Goal: Task Accomplishment & Management: Complete application form

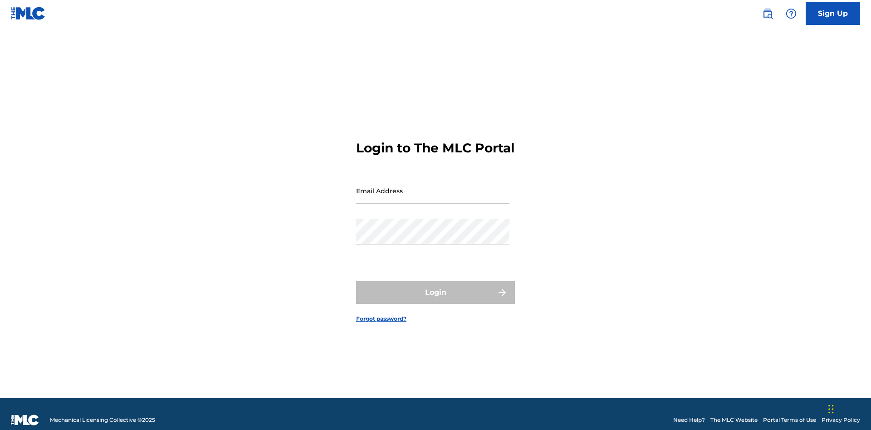
scroll to position [12, 0]
click at [433, 187] on input "Email Address" at bounding box center [432, 191] width 153 height 26
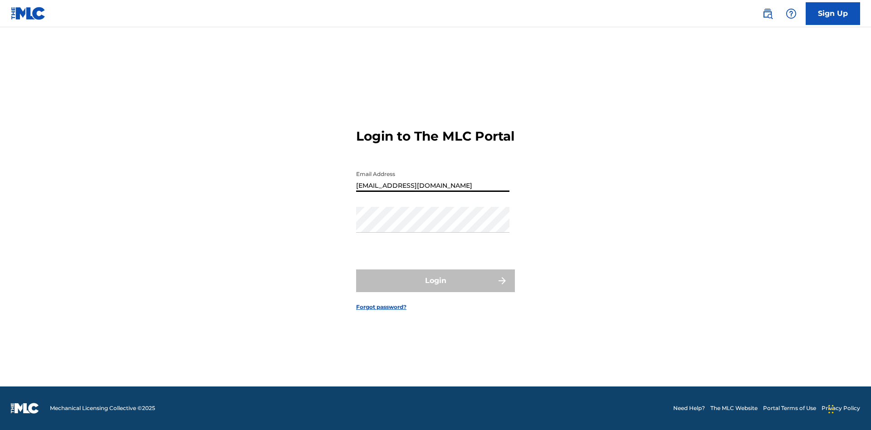
type input "[EMAIL_ADDRESS][DOMAIN_NAME]"
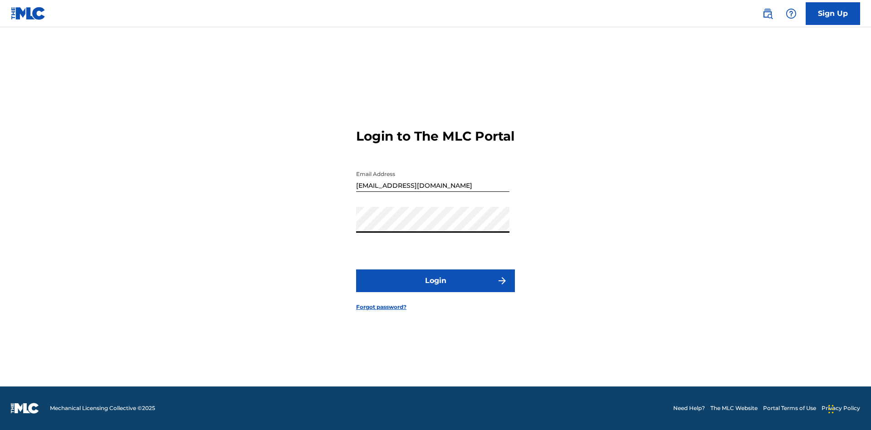
click at [436, 289] on button "Login" at bounding box center [435, 281] width 159 height 23
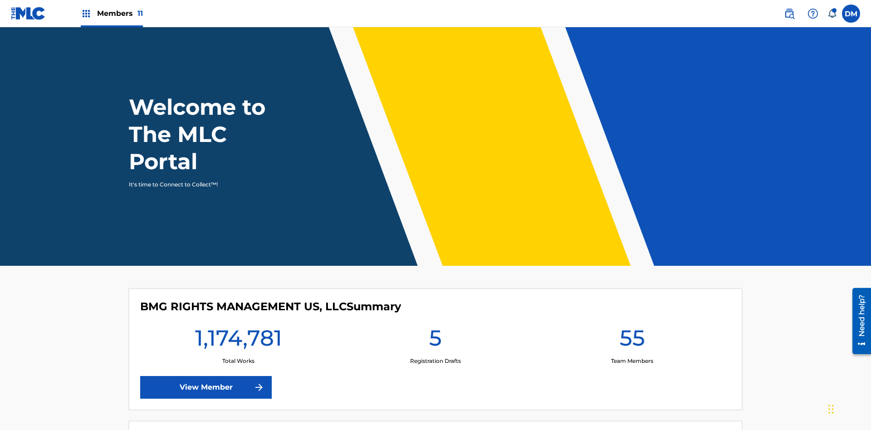
scroll to position [39, 0]
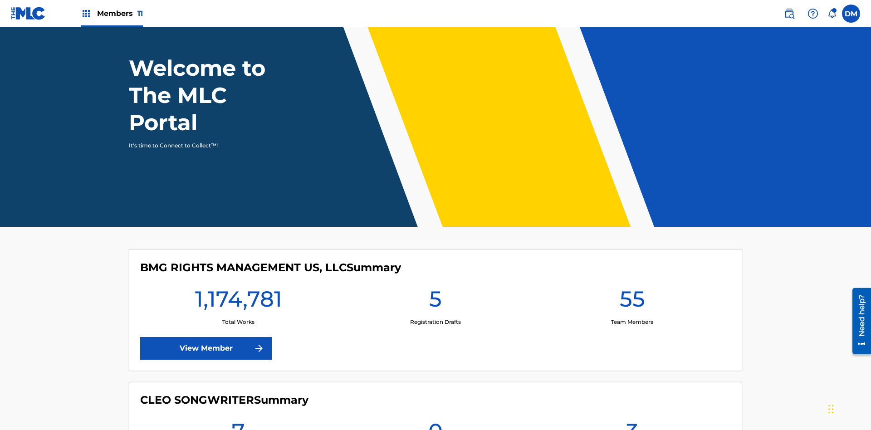
click at [852, 13] on label at bounding box center [851, 14] width 18 height 18
click at [852, 14] on input "[PERSON_NAME] [PERSON_NAME] [PERSON_NAME][EMAIL_ADDRESS][DOMAIN_NAME] Notificat…" at bounding box center [852, 14] width 0 height 0
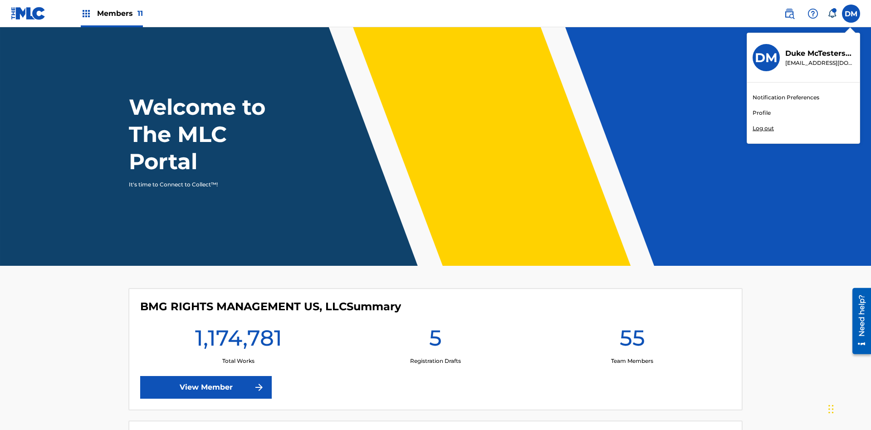
click at [762, 113] on link "Profile" at bounding box center [762, 113] width 18 height 8
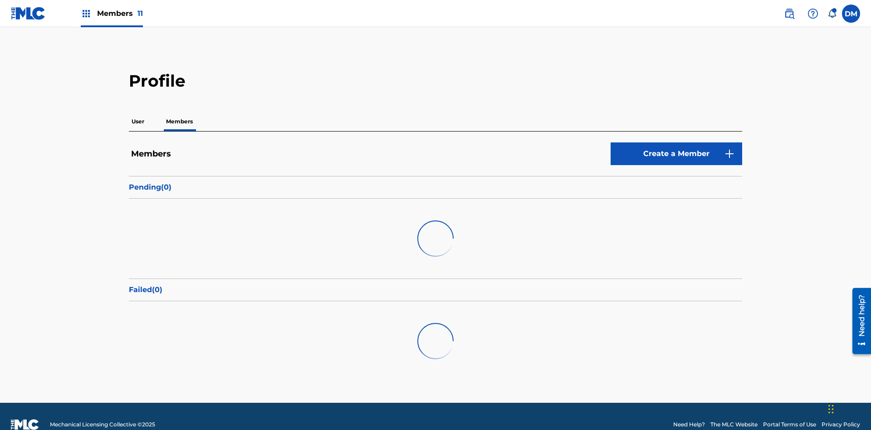
click at [677, 143] on link "Create a Member" at bounding box center [677, 154] width 132 height 23
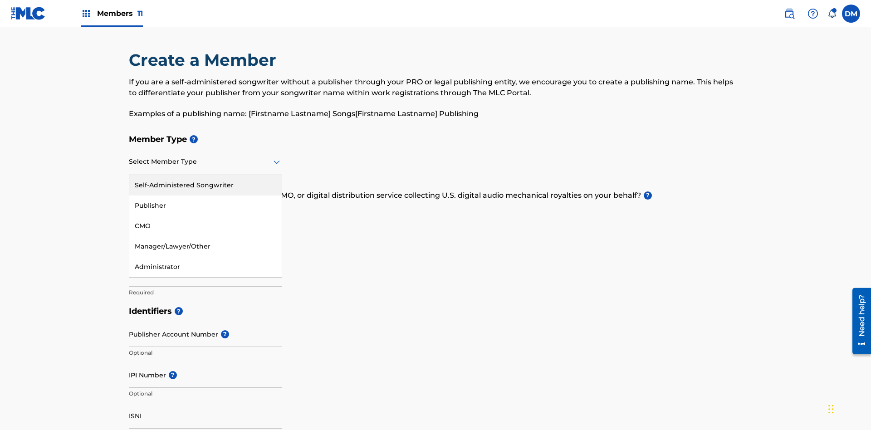
click at [206, 196] on div "Publisher" at bounding box center [205, 206] width 153 height 20
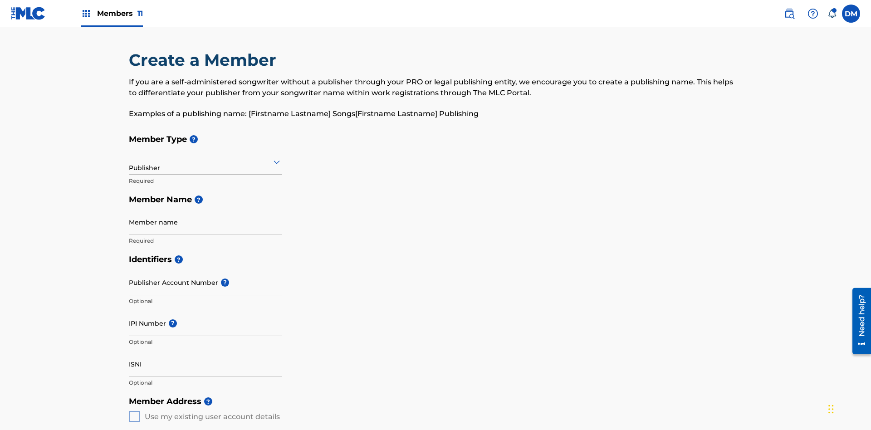
scroll to position [103, 0]
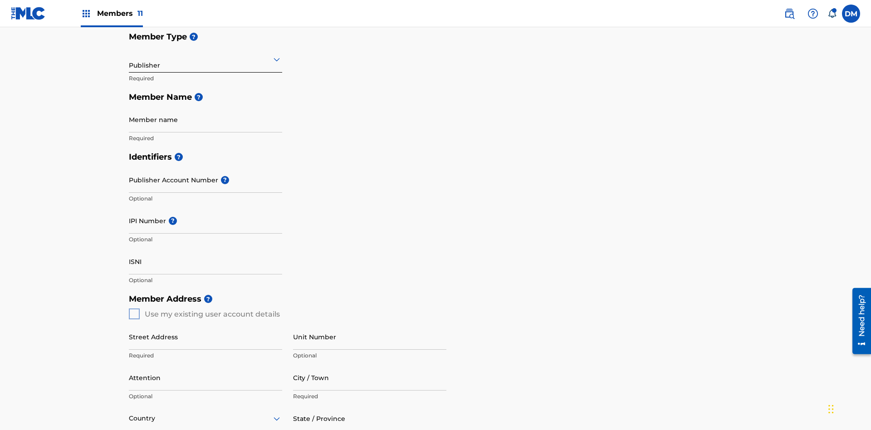
click at [129, 59] on input "text" at bounding box center [130, 59] width 2 height 10
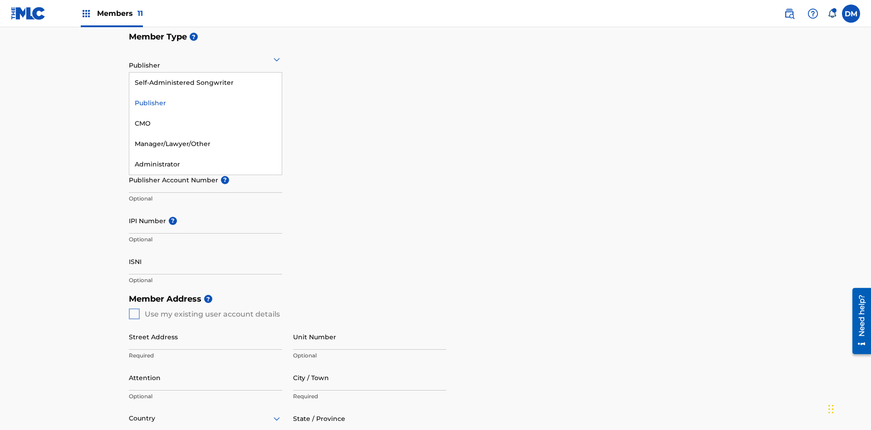
click at [206, 123] on div "CMO" at bounding box center [205, 123] width 153 height 20
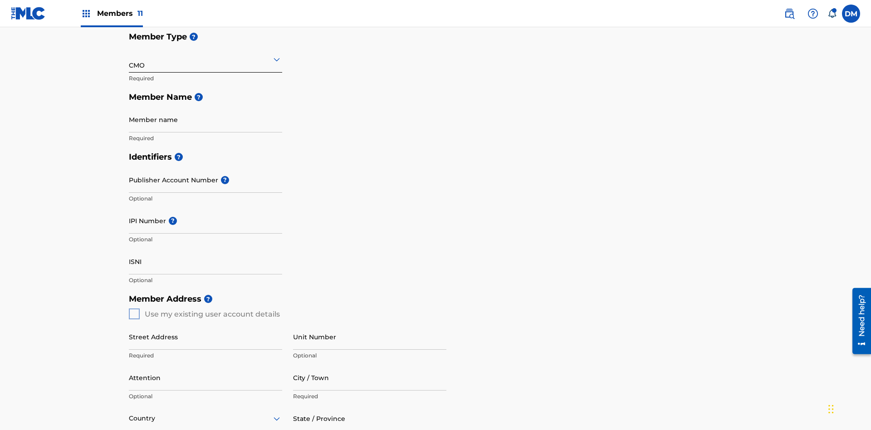
click at [129, 59] on input "text" at bounding box center [130, 59] width 2 height 10
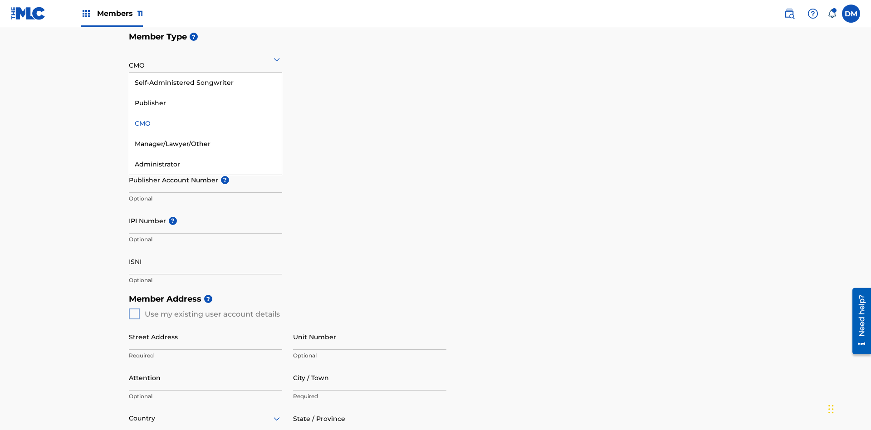
click at [206, 83] on div "Self-Administered Songwriter" at bounding box center [205, 83] width 153 height 20
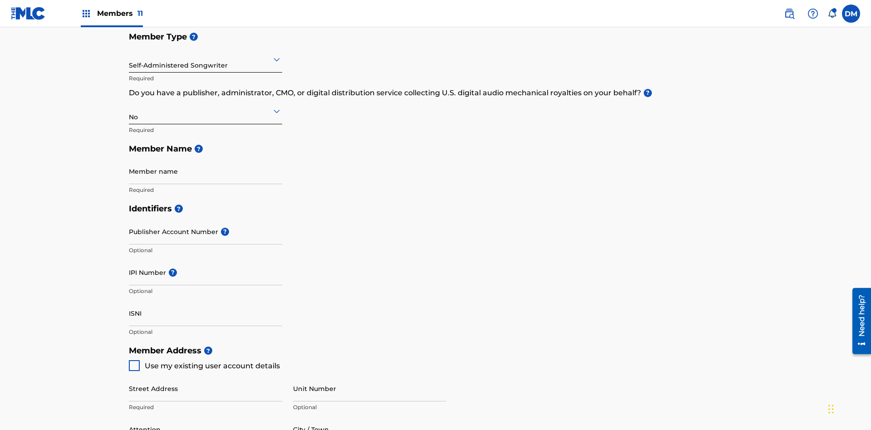
click at [129, 59] on input "text" at bounding box center [130, 59] width 2 height 10
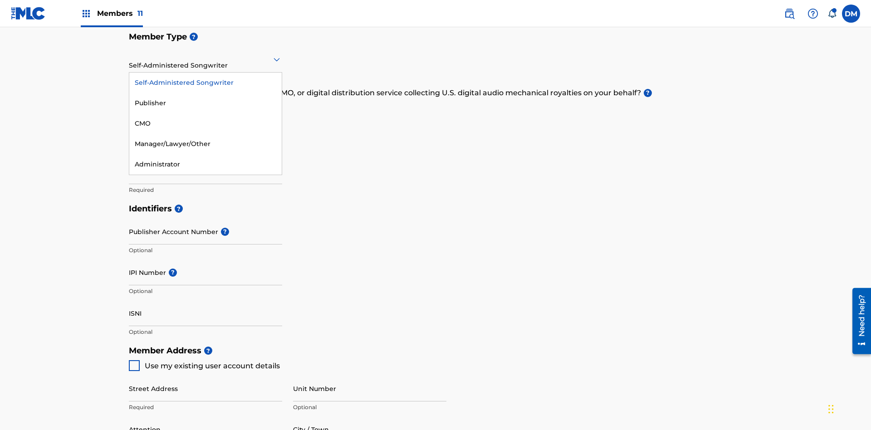
click at [206, 144] on div "Manager/Lawyer/Other" at bounding box center [205, 144] width 153 height 20
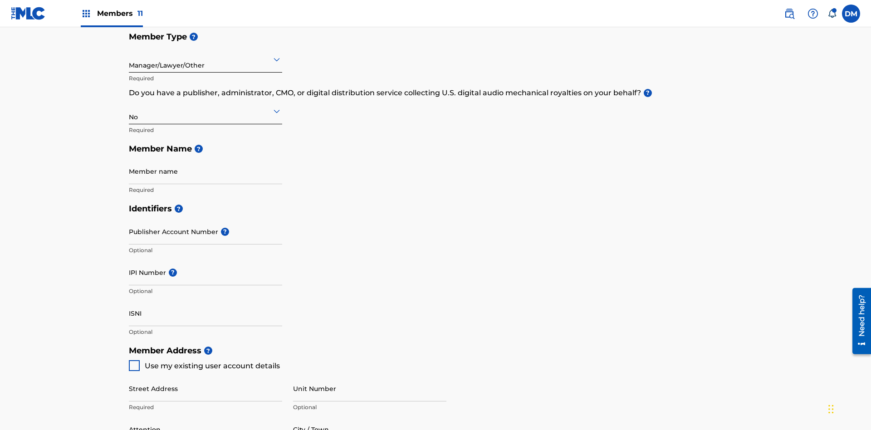
click at [129, 106] on input "text" at bounding box center [130, 111] width 2 height 10
click at [206, 124] on div "Yes" at bounding box center [205, 134] width 153 height 20
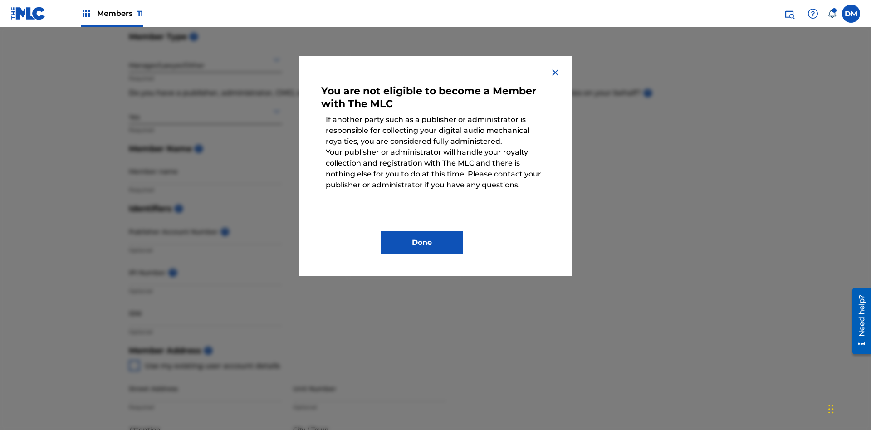
click at [422, 243] on button "Done" at bounding box center [422, 242] width 82 height 23
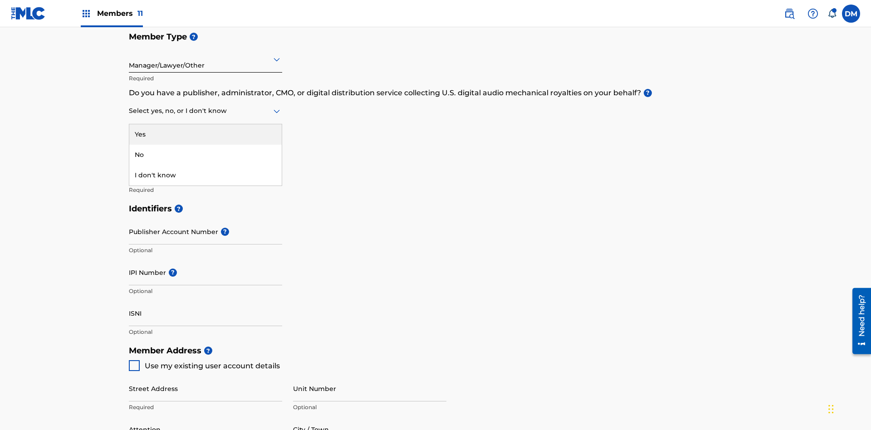
click at [206, 165] on div "I don't know" at bounding box center [205, 175] width 153 height 20
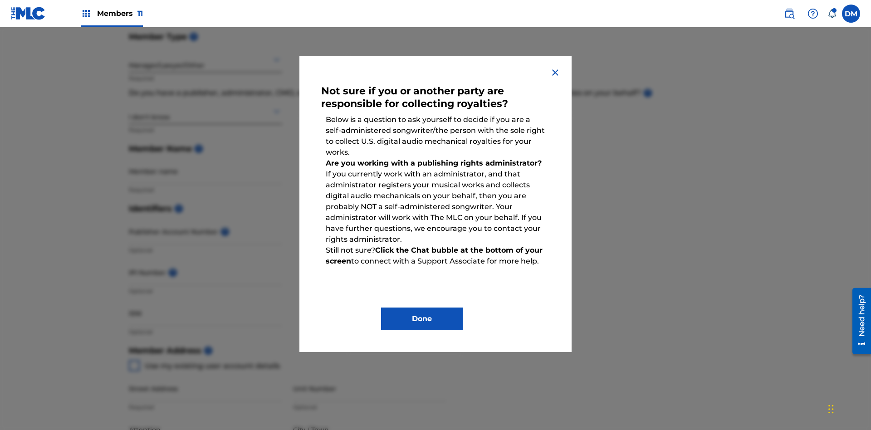
click at [422, 319] on button "Done" at bounding box center [422, 319] width 82 height 23
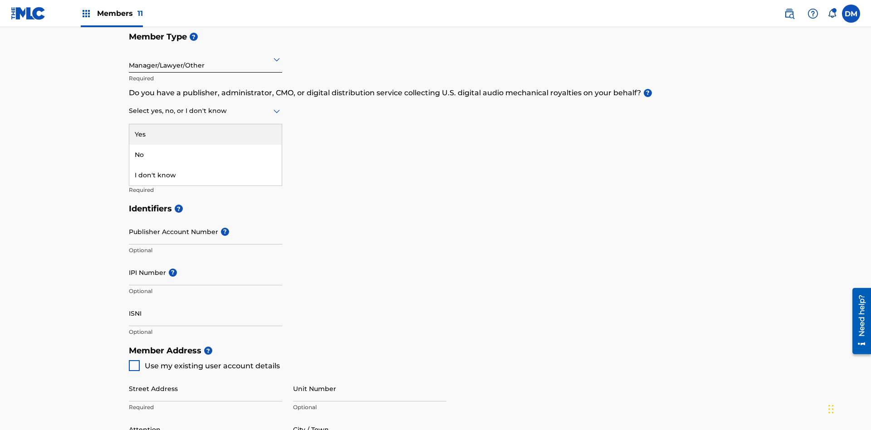
click at [206, 145] on div "No" at bounding box center [205, 155] width 153 height 20
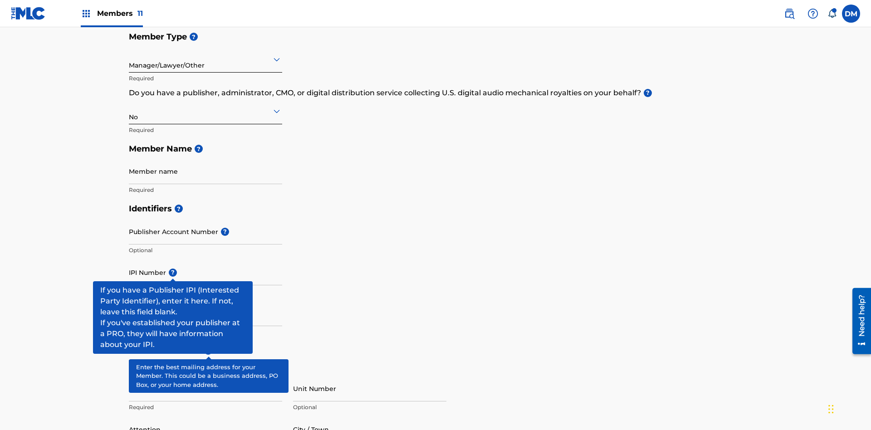
scroll to position [394, 0]
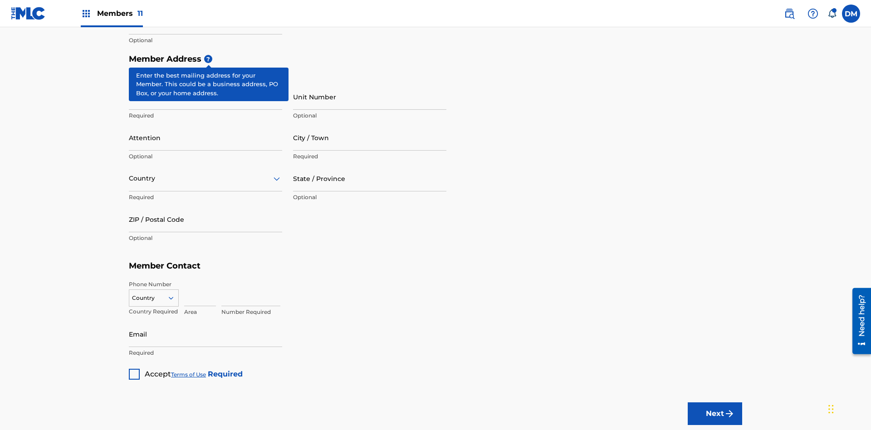
type input "Z2025.08.20.04.28.17"
click at [206, 84] on input "Street Address" at bounding box center [205, 97] width 153 height 26
type input "[STREET_ADDRESS]"
click at [370, 84] on input "Unit Number" at bounding box center [369, 97] width 153 height 26
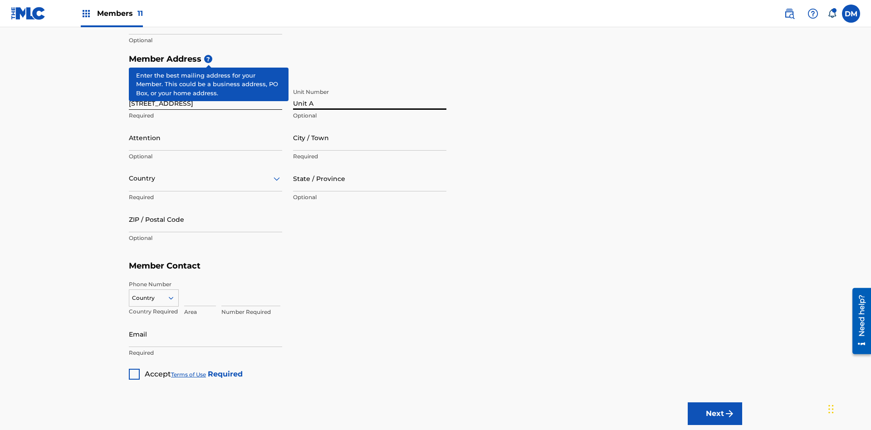
type input "Unit A"
click at [206, 125] on input "Attention" at bounding box center [205, 138] width 153 height 26
type input "[PERSON_NAME]"
click at [370, 125] on input "City / Town" at bounding box center [369, 138] width 153 height 26
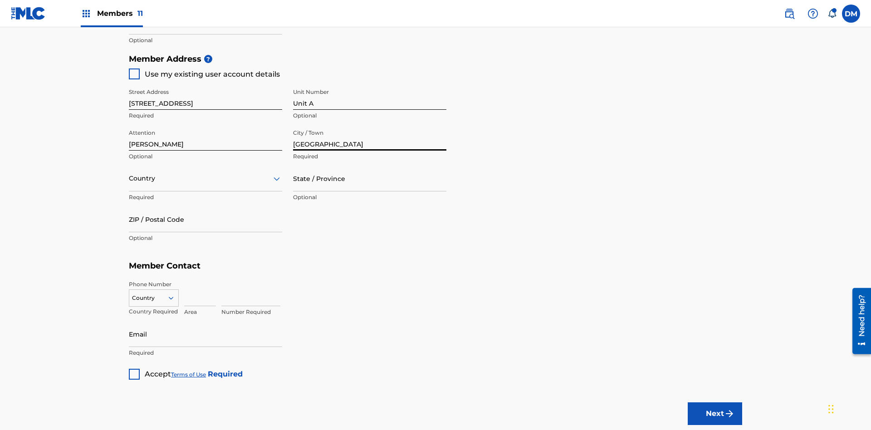
type input "[GEOGRAPHIC_DATA]"
click at [129, 174] on input "text" at bounding box center [130, 179] width 2 height 10
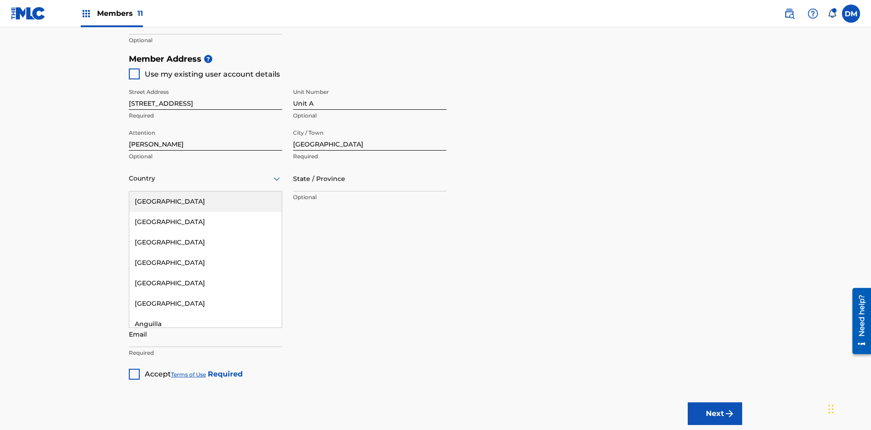
click at [206, 192] on div "[GEOGRAPHIC_DATA]" at bounding box center [205, 202] width 153 height 20
click at [206, 207] on input "ZIP / Postal Code" at bounding box center [205, 220] width 153 height 26
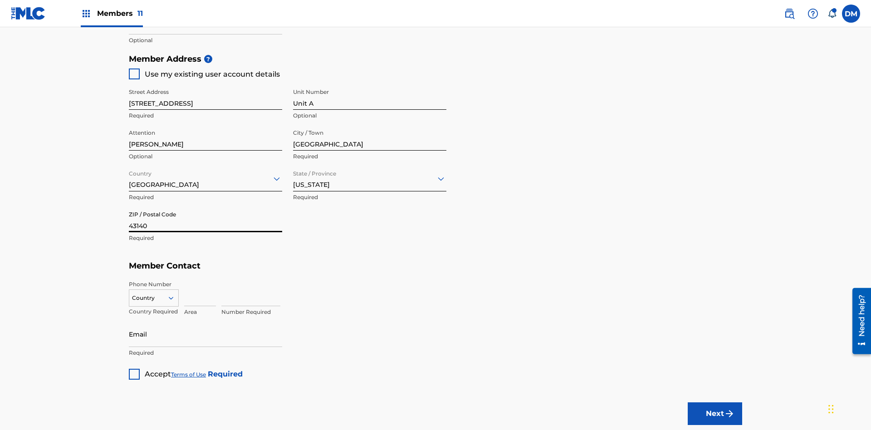
type input "43140"
click at [175, 294] on icon at bounding box center [171, 298] width 8 height 8
click at [200, 281] on input at bounding box center [200, 294] width 32 height 26
type input "740"
click at [251, 281] on input at bounding box center [251, 294] width 59 height 26
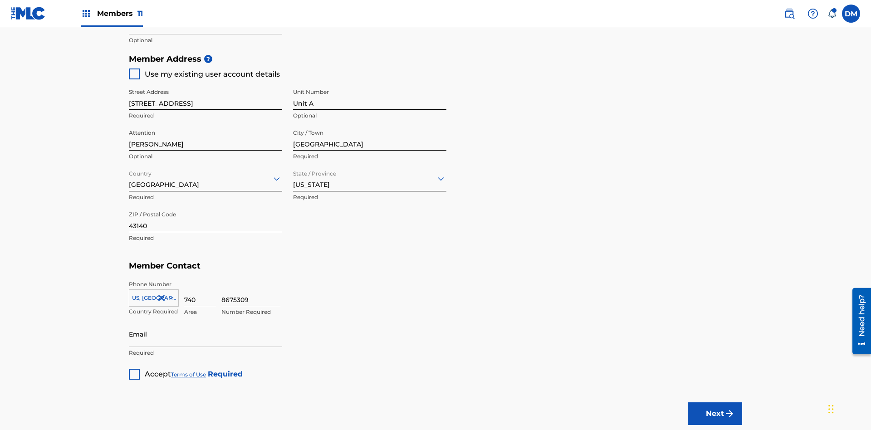
type input "8675309"
click at [206, 321] on input "Email" at bounding box center [205, 334] width 153 height 26
type input "[EMAIL_ADDRESS][DOMAIN_NAME]"
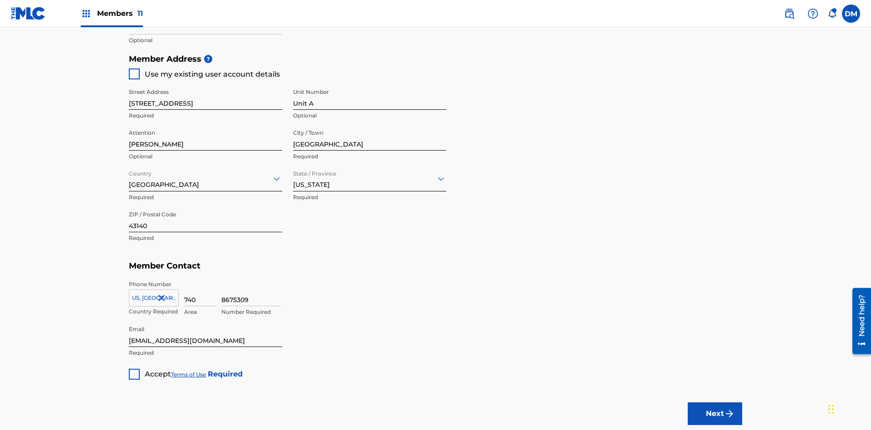
click at [206, 34] on input "ISNI" at bounding box center [205, 22] width 153 height 26
click at [134, 369] on div at bounding box center [134, 374] width 11 height 11
click at [715, 403] on button "Next" at bounding box center [715, 414] width 54 height 23
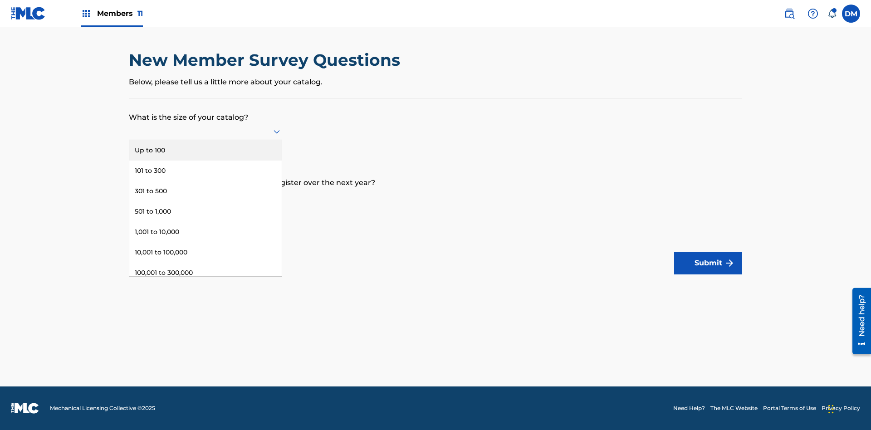
click at [206, 232] on div "1,001 to 10,000" at bounding box center [205, 232] width 153 height 20
